Goal: Find specific page/section: Find specific page/section

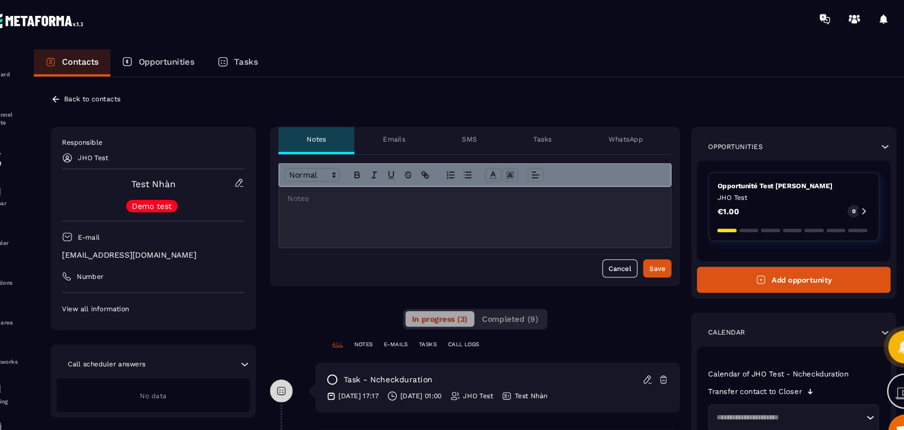
click at [200, 54] on p "Opportunities" at bounding box center [184, 58] width 52 height 10
click at [209, 60] on p "Opportunities" at bounding box center [184, 58] width 52 height 10
click at [207, 61] on p "Opportunities" at bounding box center [184, 58] width 52 height 10
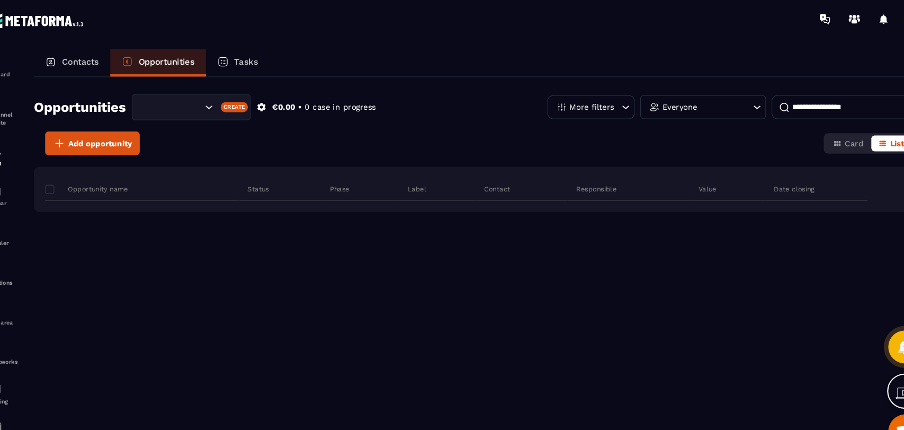
click at [168, 60] on p "Opportunities" at bounding box center [184, 58] width 52 height 10
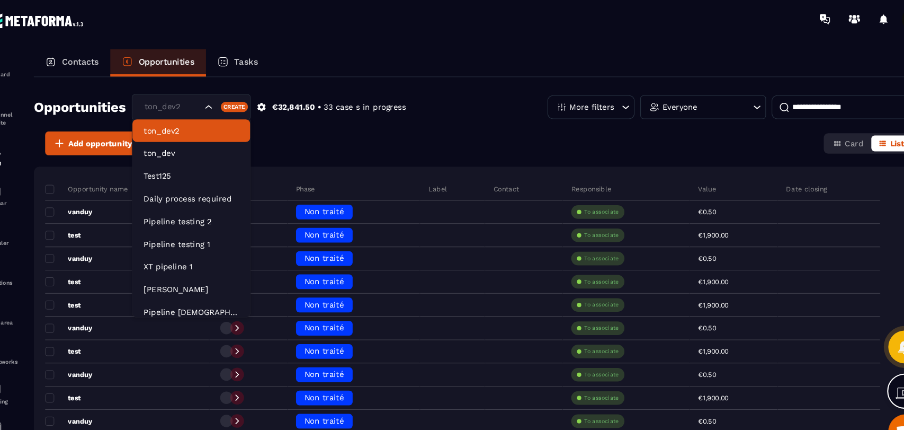
click at [197, 99] on div "ton_dev2" at bounding box center [190, 100] width 58 height 12
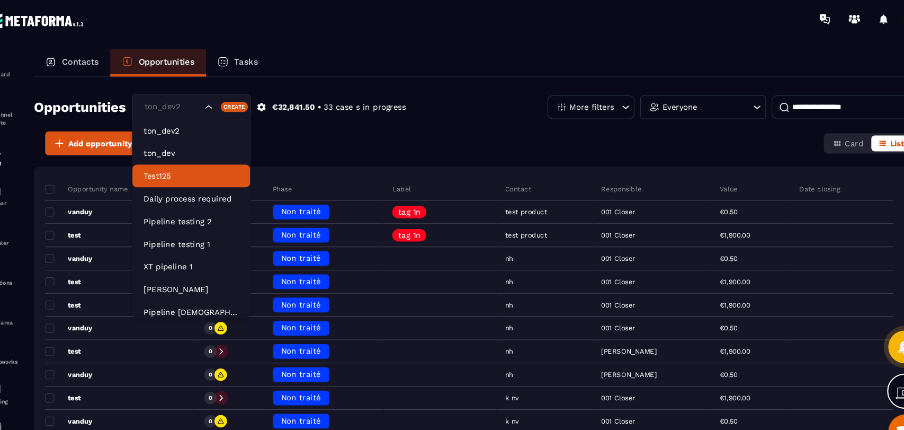
click at [211, 162] on p "Test125" at bounding box center [207, 164] width 89 height 11
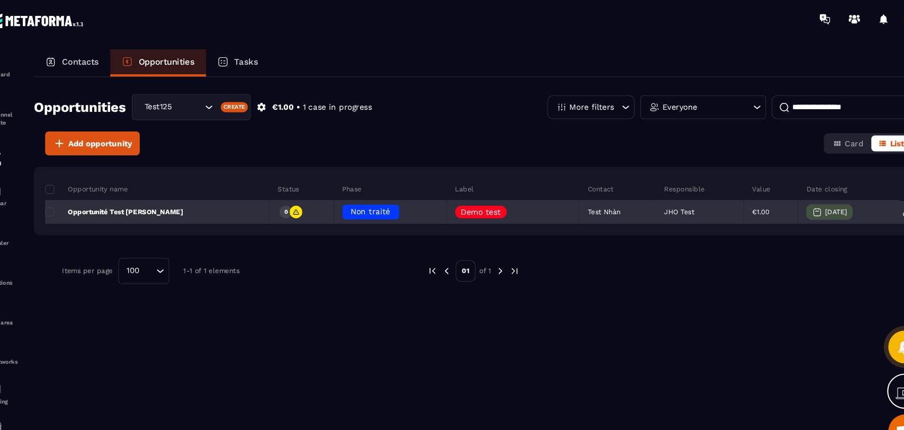
click at [152, 195] on p "Opportunité Test [PERSON_NAME]" at bounding box center [135, 198] width 129 height 8
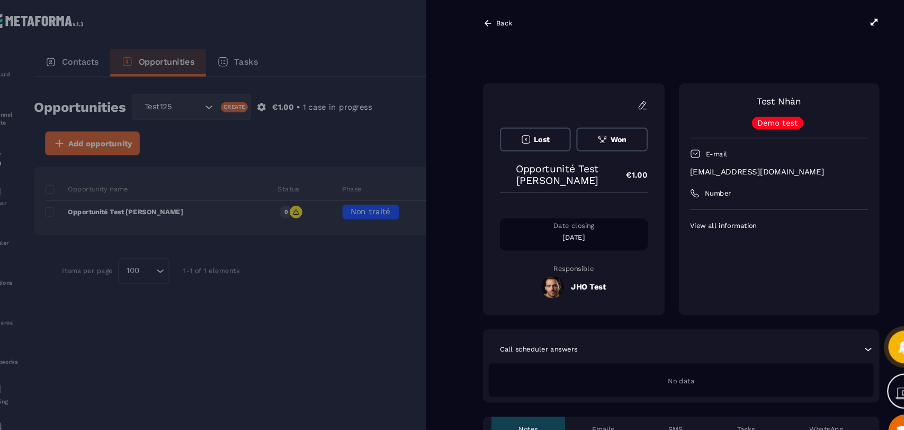
scroll to position [55, 0]
